Goal: Navigation & Orientation: Find specific page/section

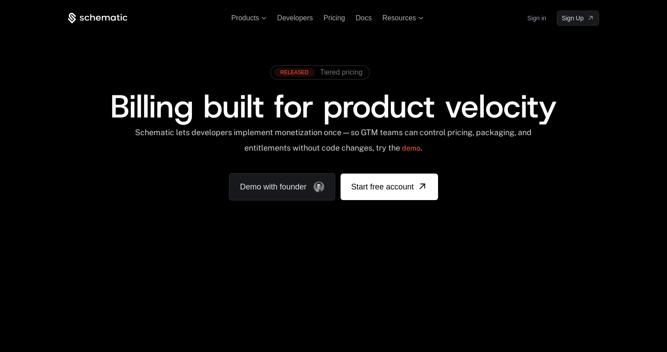
click at [548, 15] on div "Sign in Sign Up" at bounding box center [563, 18] width 72 height 15
click at [545, 18] on link "Sign in" at bounding box center [536, 18] width 19 height 14
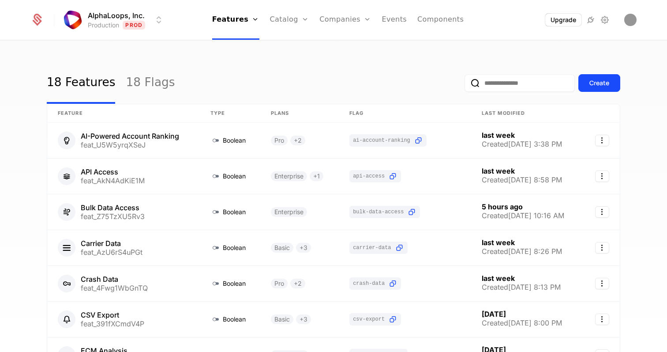
click at [403, 10] on ul "Features Features Flags Catalog Plans Add Ons Configuration Companies Companies…" at bounding box center [338, 20] width 252 height 40
click at [392, 26] on link "Events" at bounding box center [394, 20] width 25 height 40
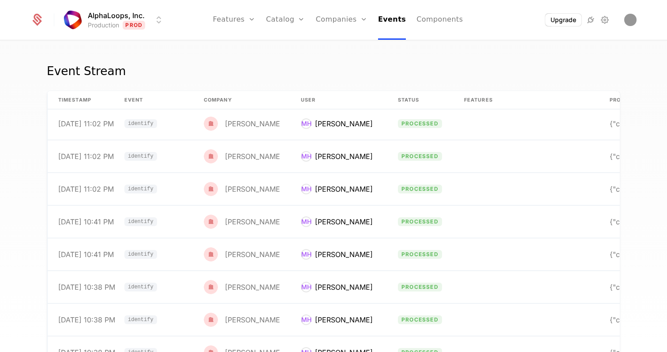
scroll to position [1603, 0]
